Goal: Task Accomplishment & Management: Manage account settings

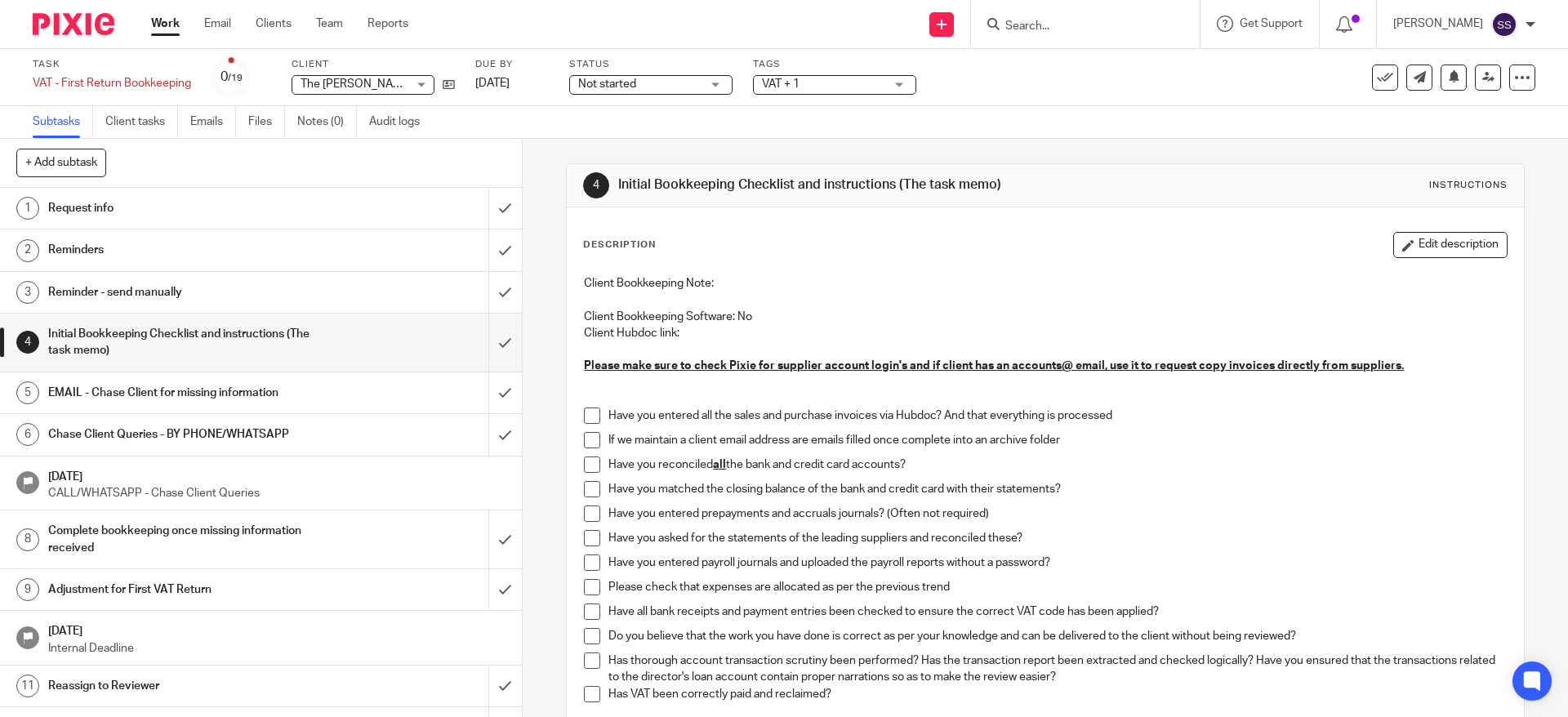
click at [167, 22] on link "Work" at bounding box center [165, 24] width 28 height 16
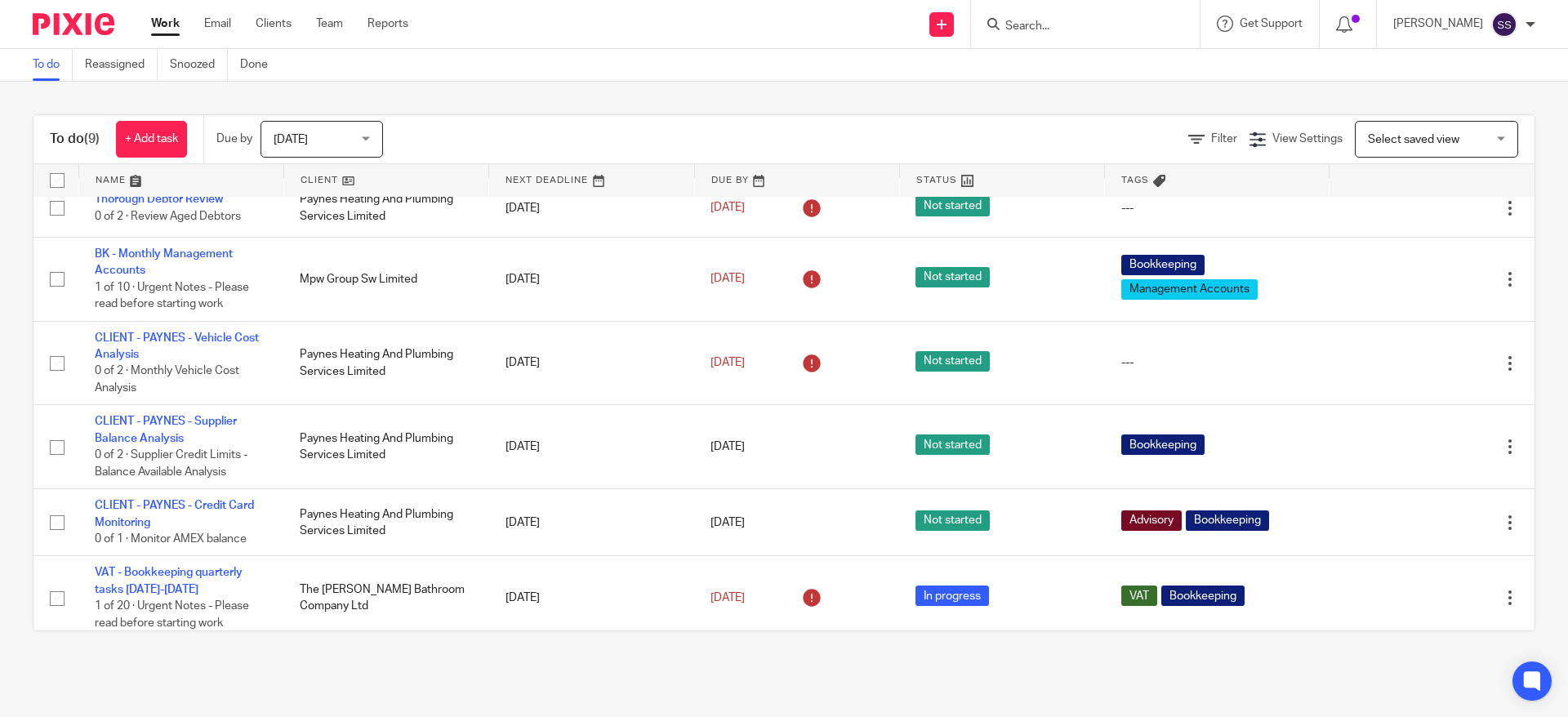
scroll to position [253, 0]
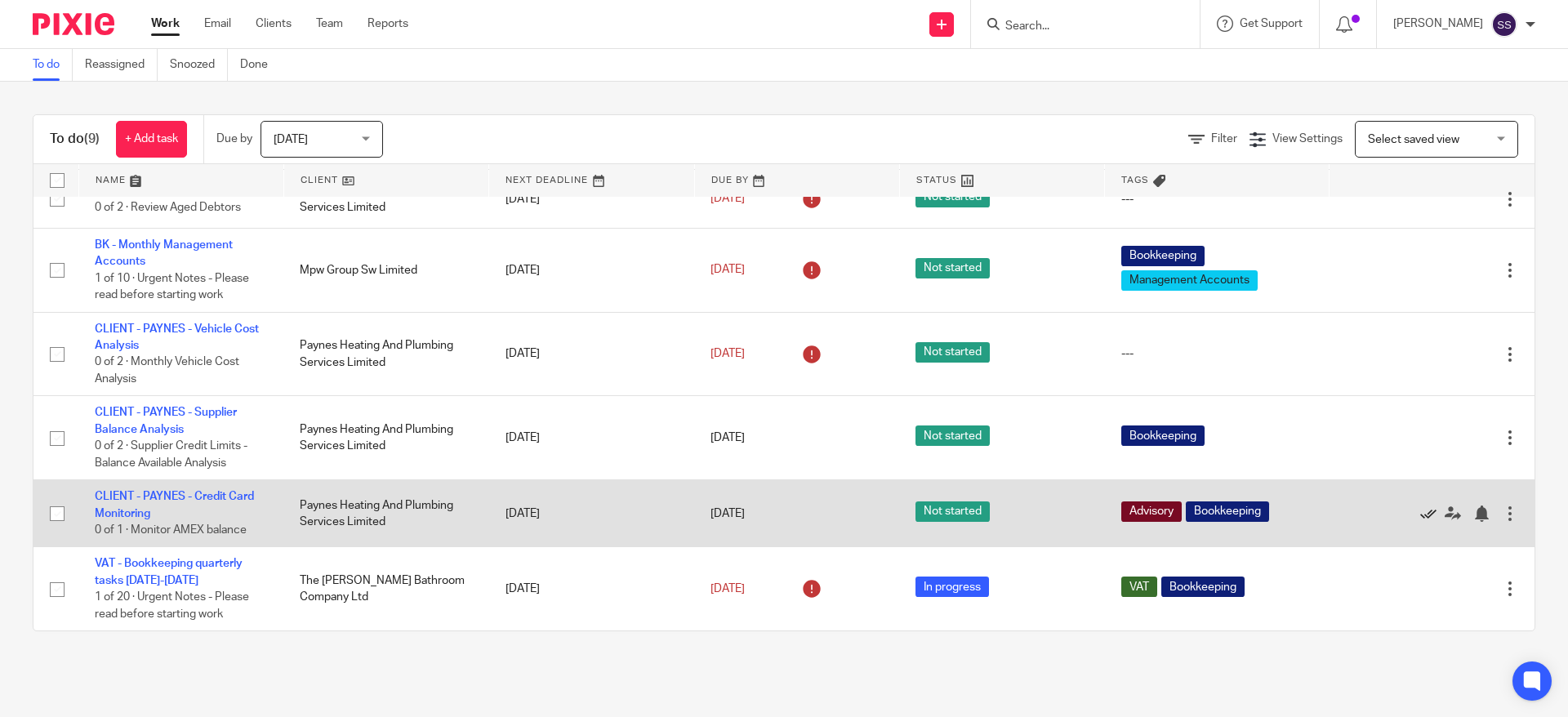
click at [1420, 520] on icon at bounding box center [1428, 513] width 16 height 16
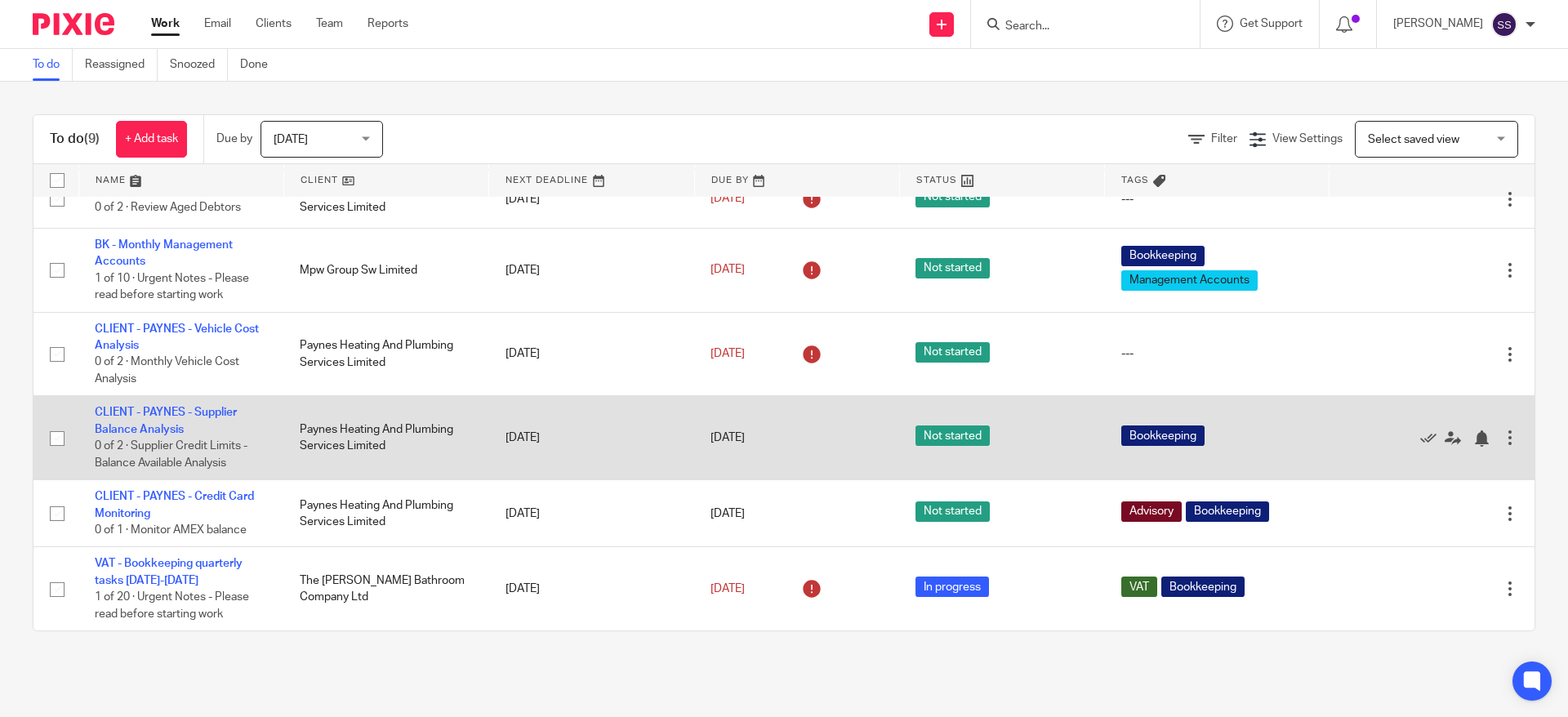
scroll to position [186, 0]
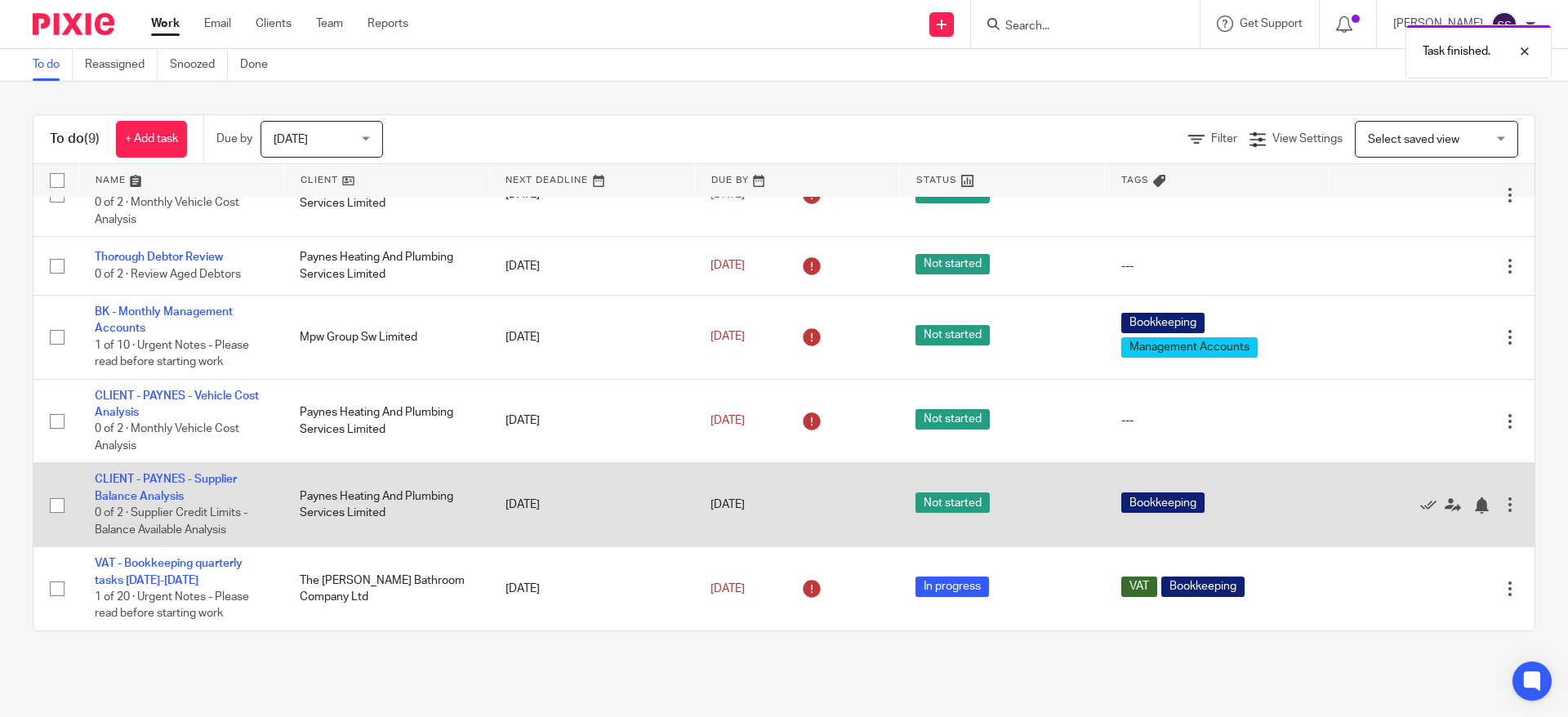
click at [1502, 502] on div at bounding box center [1510, 505] width 16 height 16
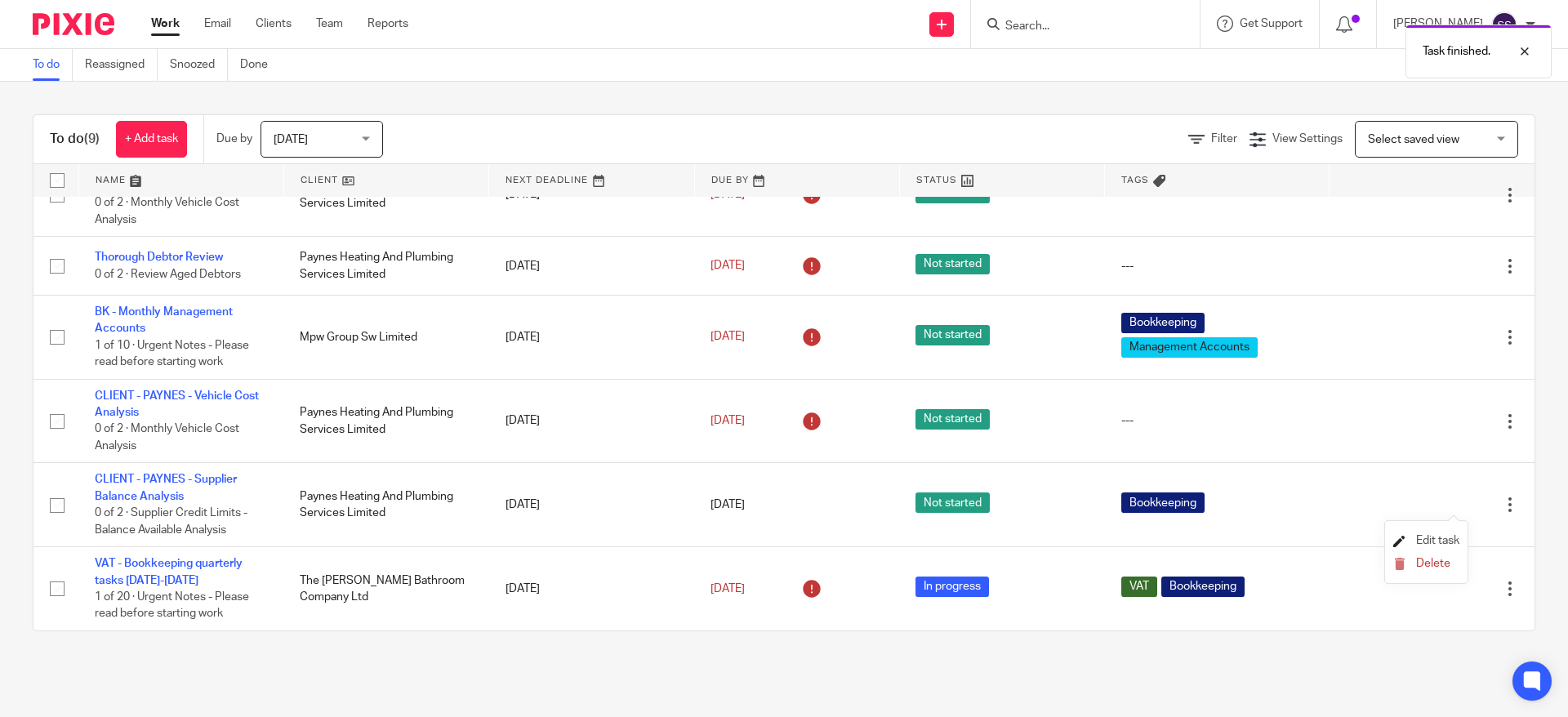
click at [1438, 544] on span "Edit task" at bounding box center [1437, 541] width 43 height 12
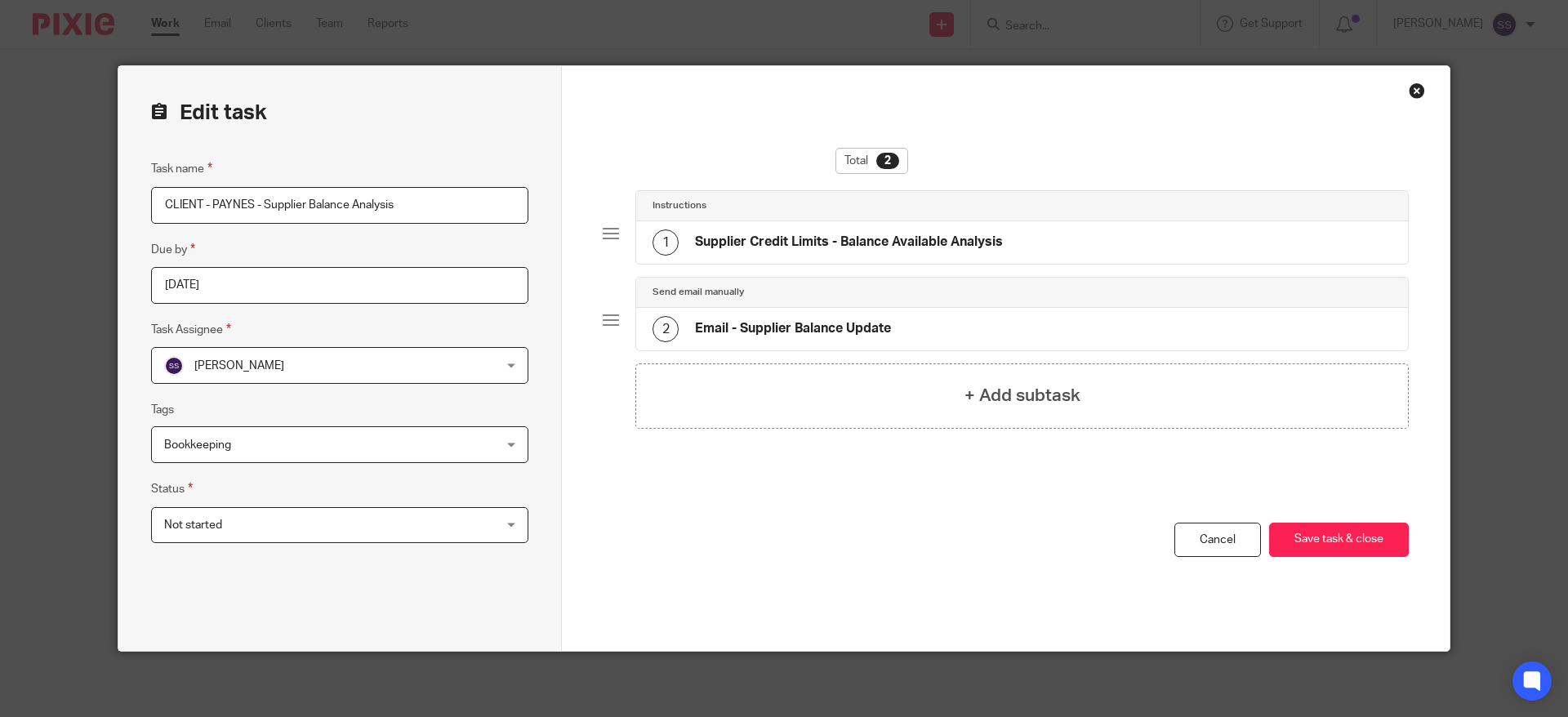
click at [236, 296] on input "2025-08-26" at bounding box center [340, 286] width 377 height 37
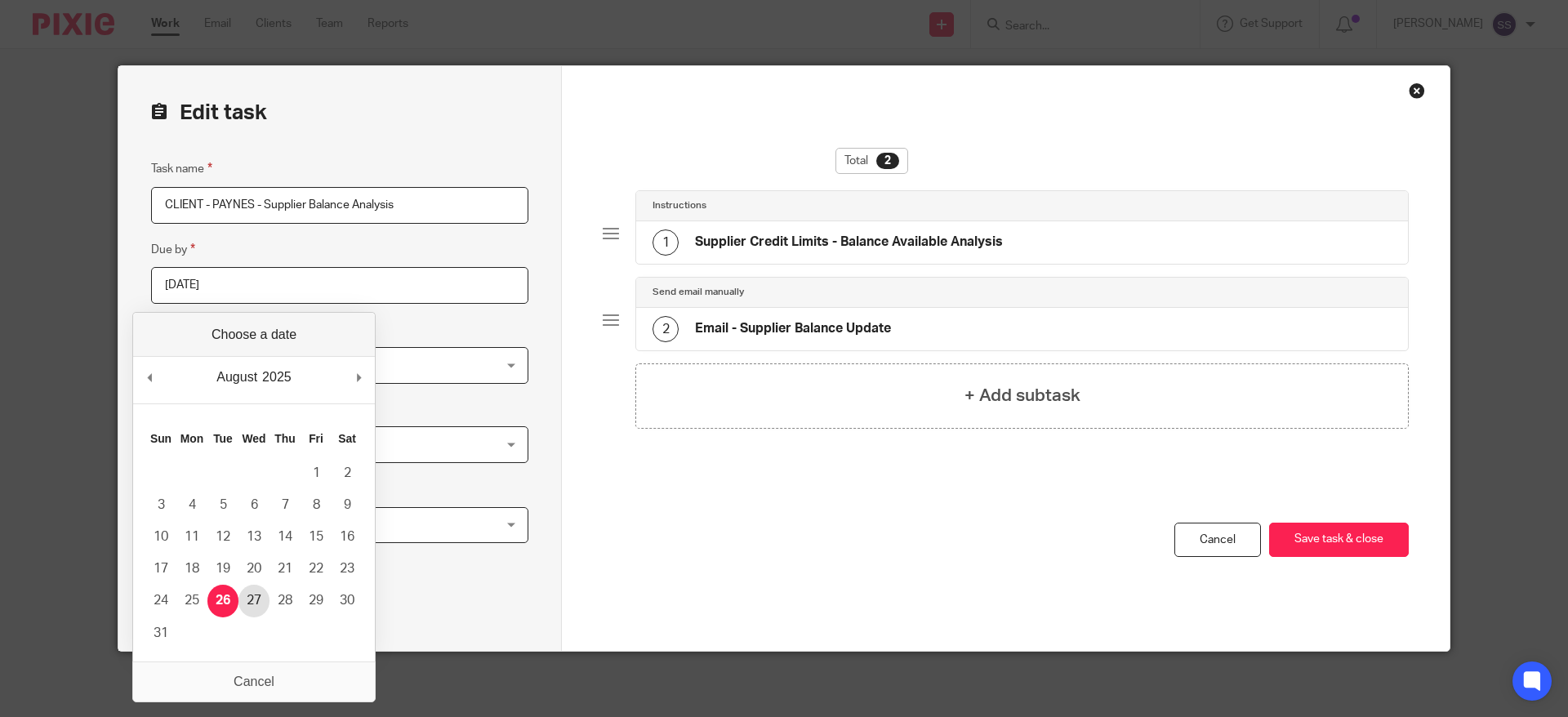
type input "2025-08-27"
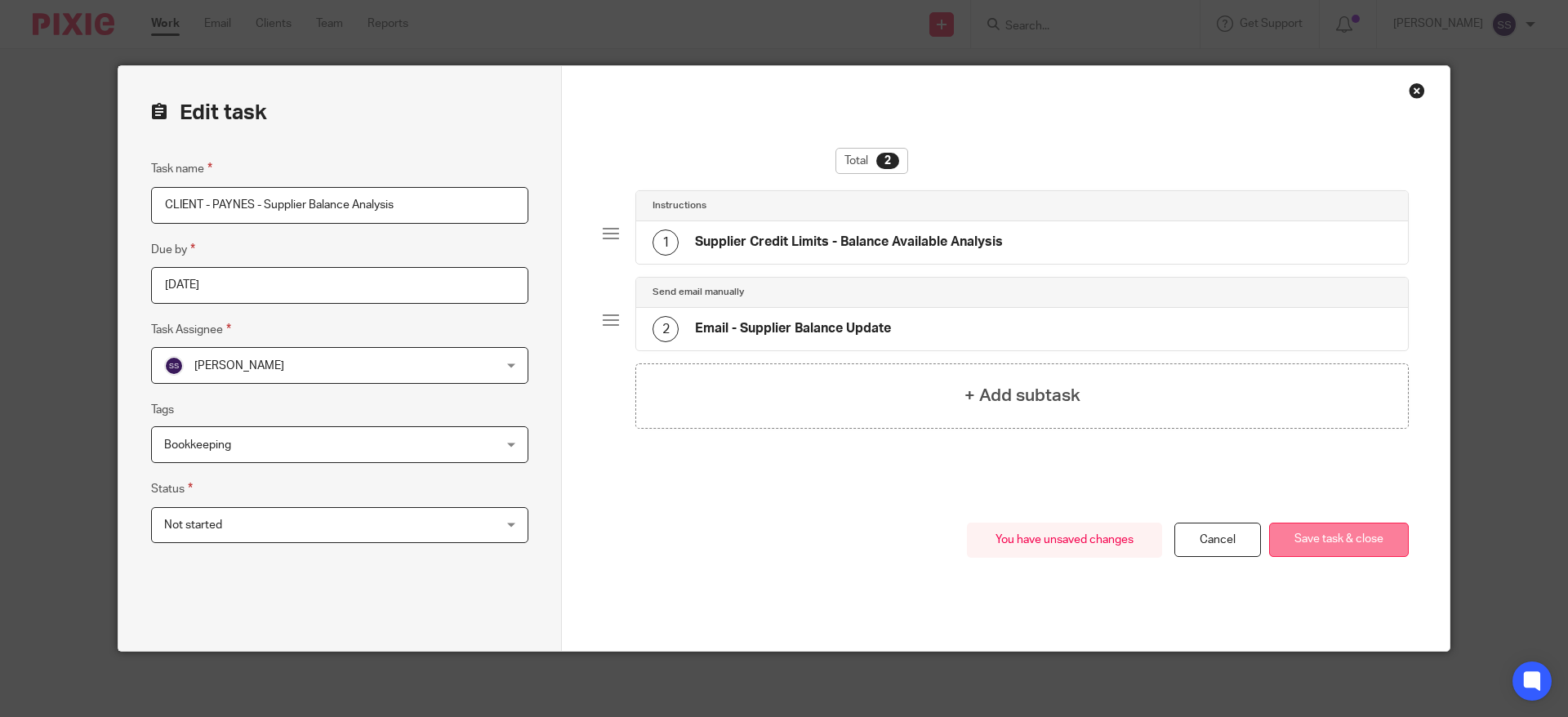
click at [1351, 546] on button "Save task & close" at bounding box center [1339, 541] width 140 height 35
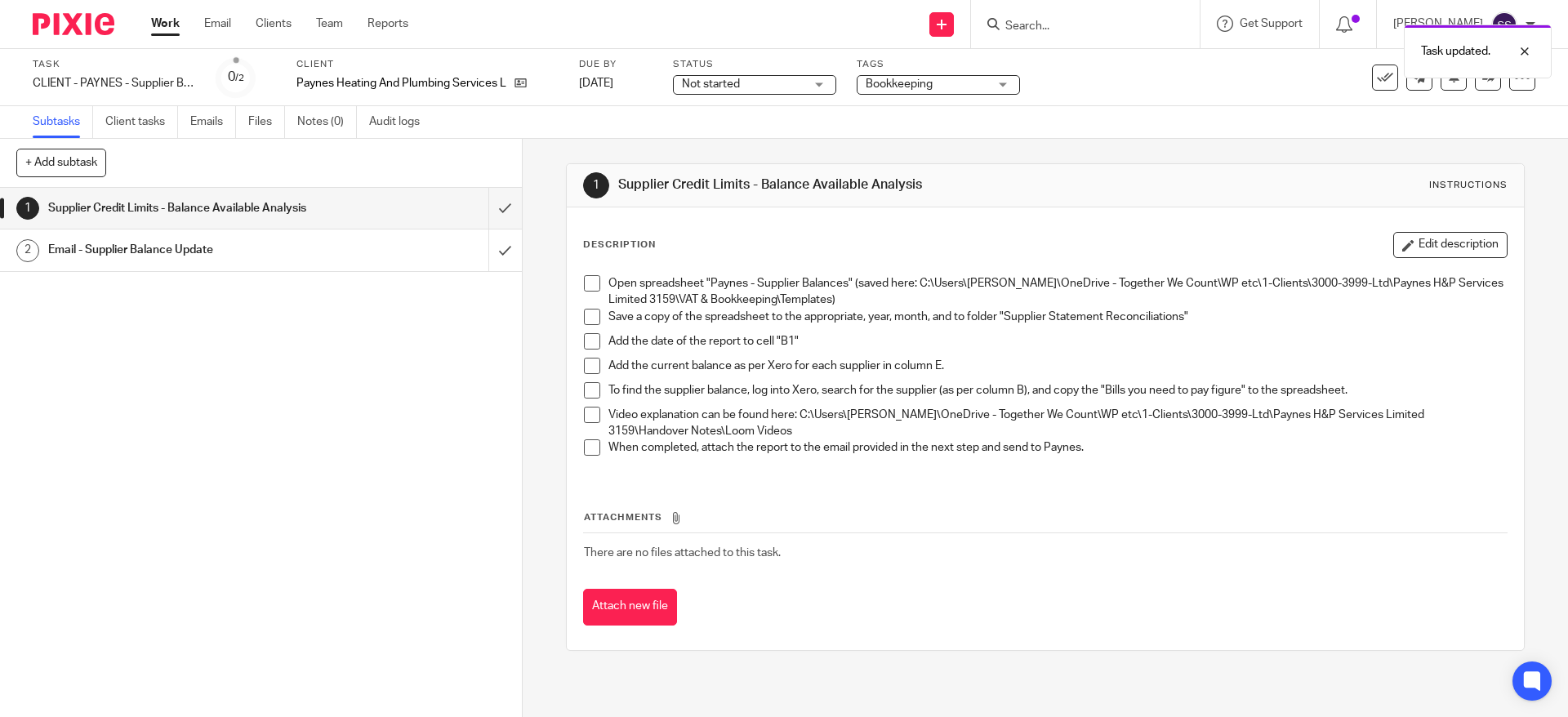
click at [146, 37] on div "Work Email Clients Team Reports Work Email Clients Team Reports Settings" at bounding box center [283, 24] width 298 height 48
click at [165, 22] on link "Work" at bounding box center [165, 24] width 28 height 16
